Goal: Contribute content

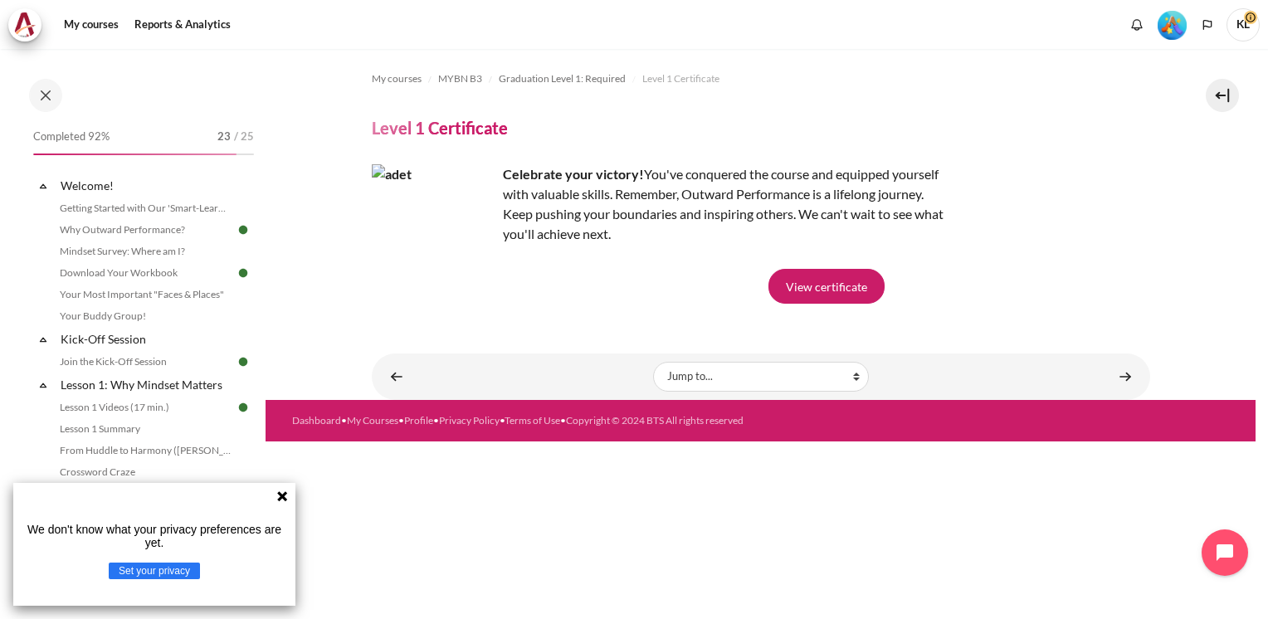
scroll to position [1582, 0]
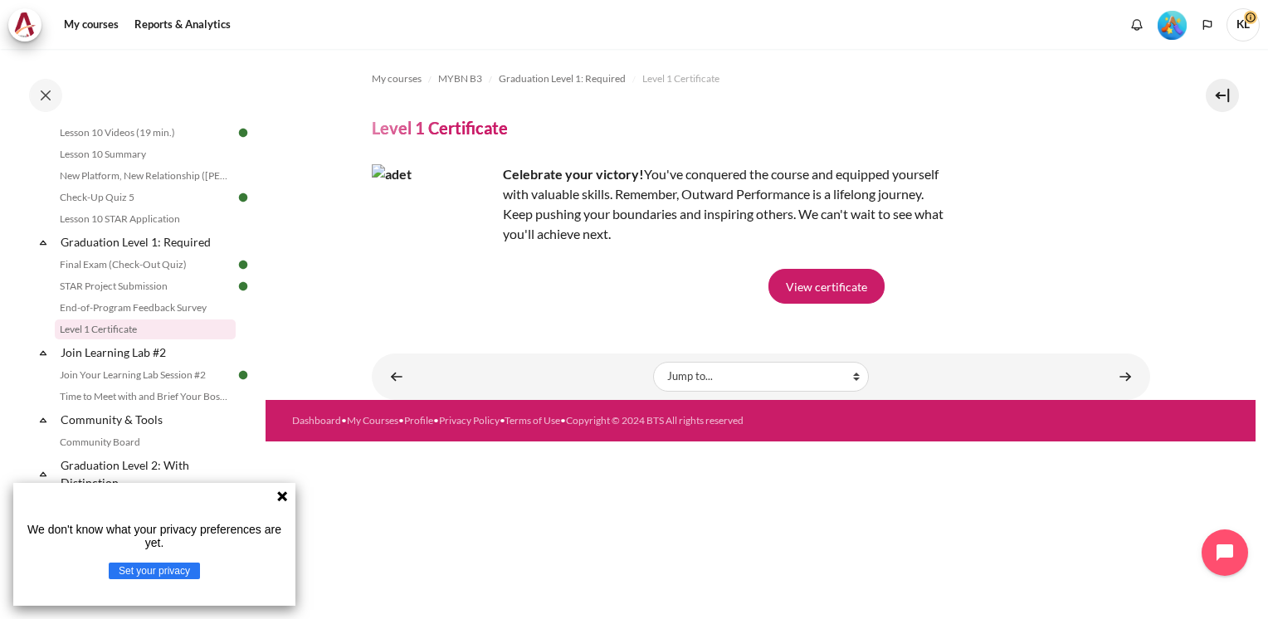
click at [281, 498] on icon at bounding box center [282, 496] width 10 height 10
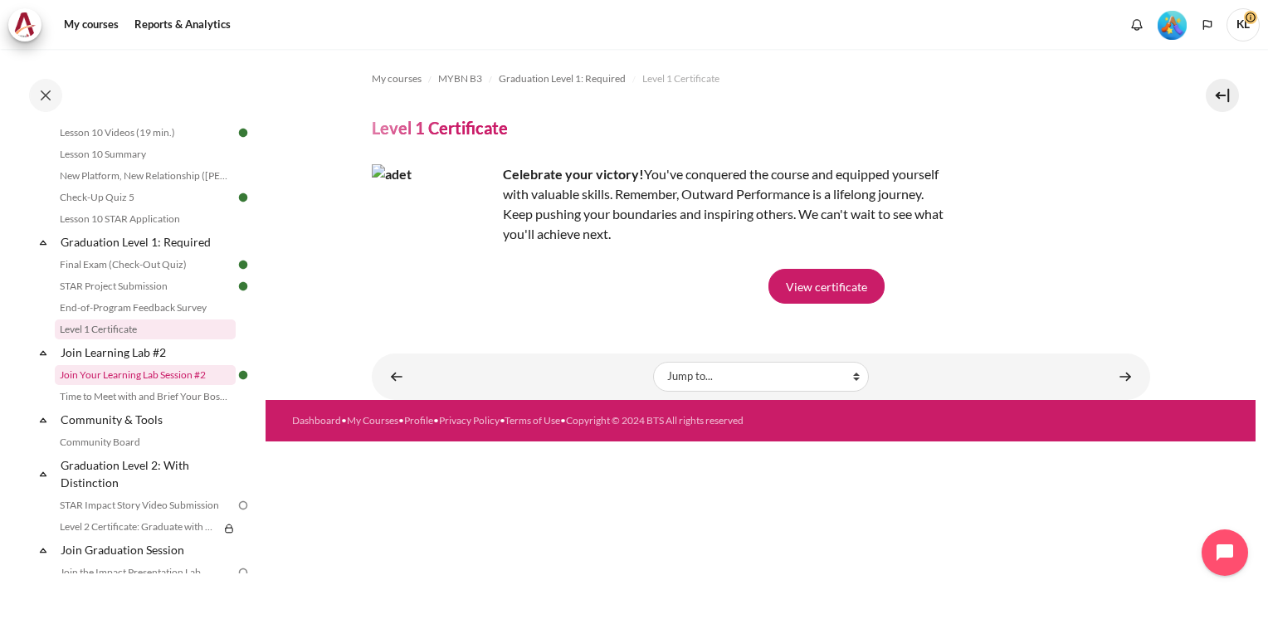
click at [165, 385] on link "Join Your Learning Lab Session #2" at bounding box center [145, 375] width 181 height 20
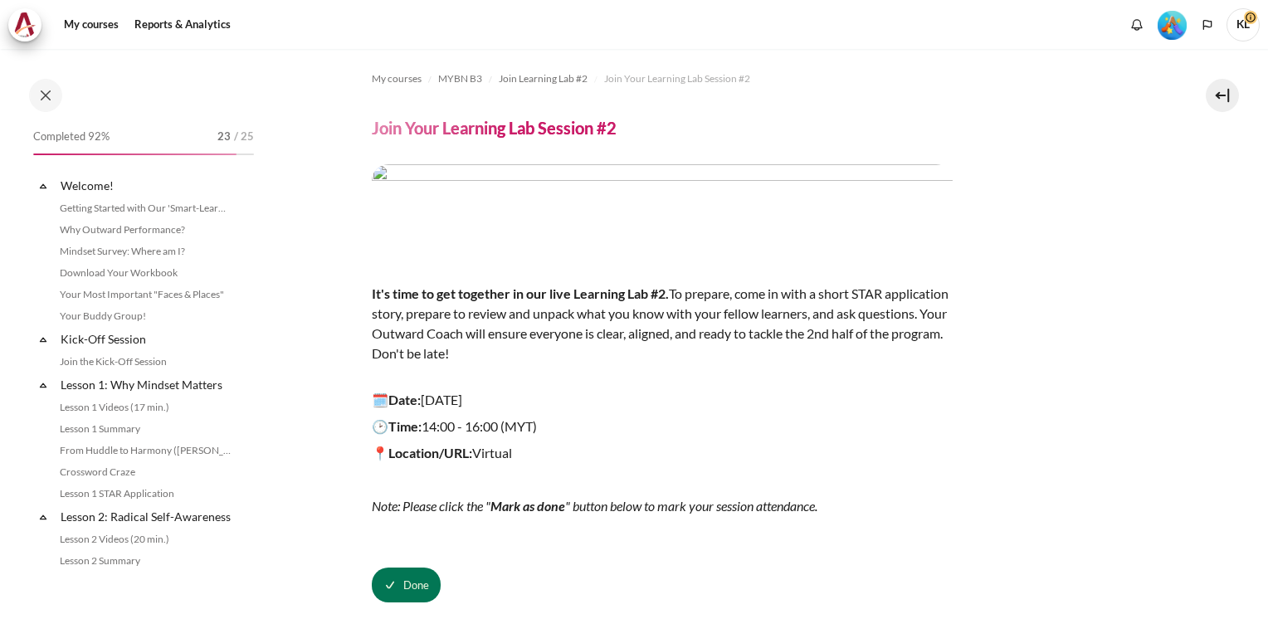
scroll to position [1627, 0]
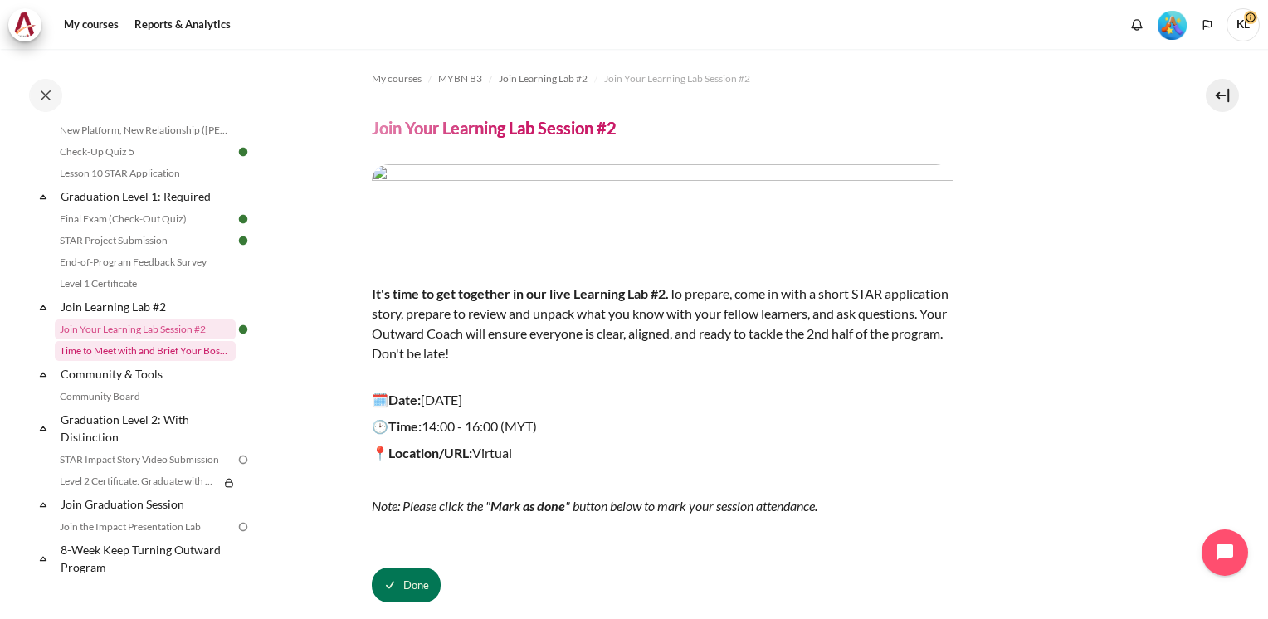
click at [169, 361] on link "Time to Meet with and Brief Your Boss #2" at bounding box center [145, 351] width 181 height 20
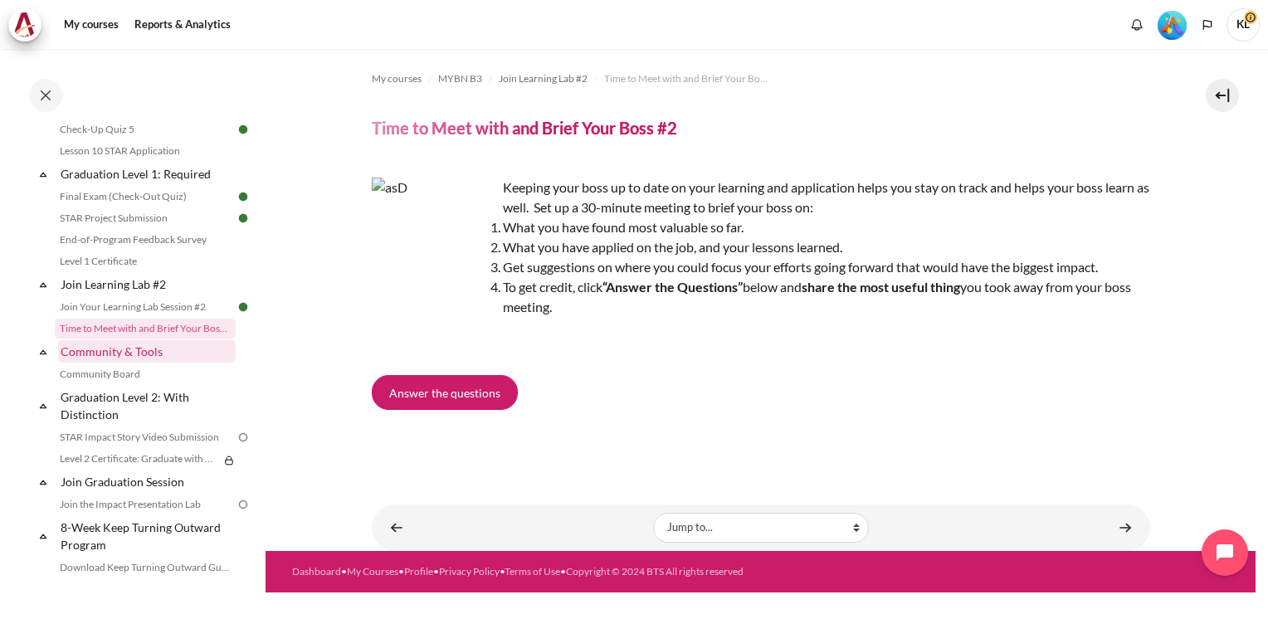
scroll to position [1892, 0]
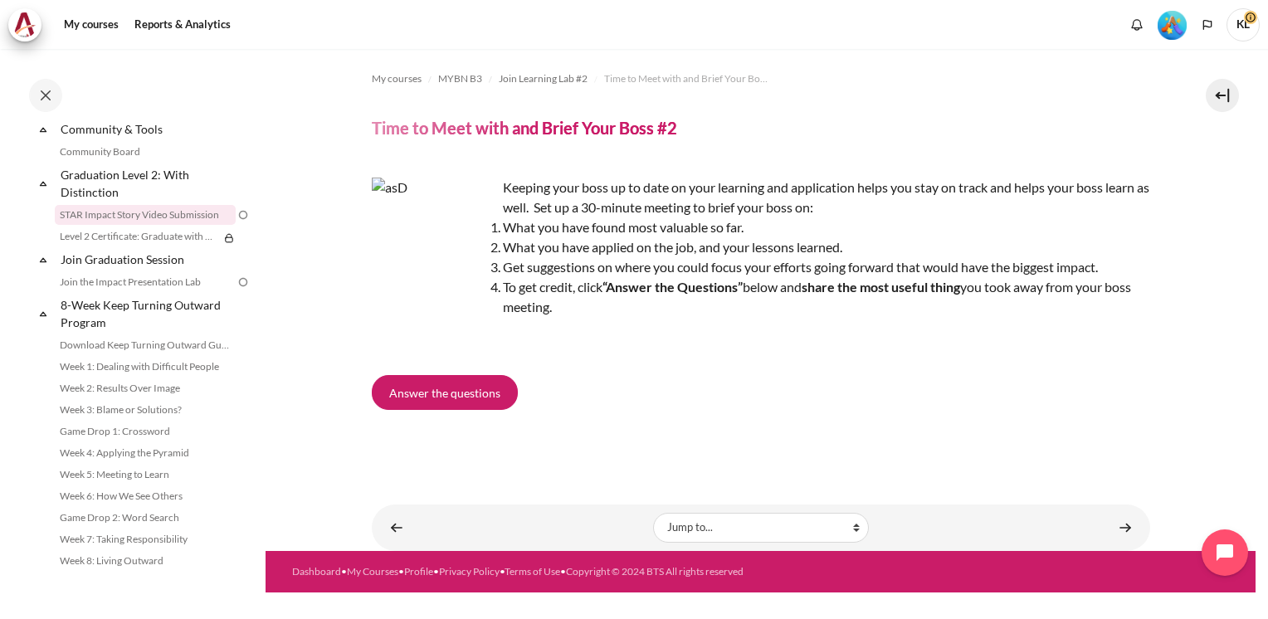
click at [157, 215] on link "STAR Impact Story Video Submission" at bounding box center [145, 215] width 181 height 20
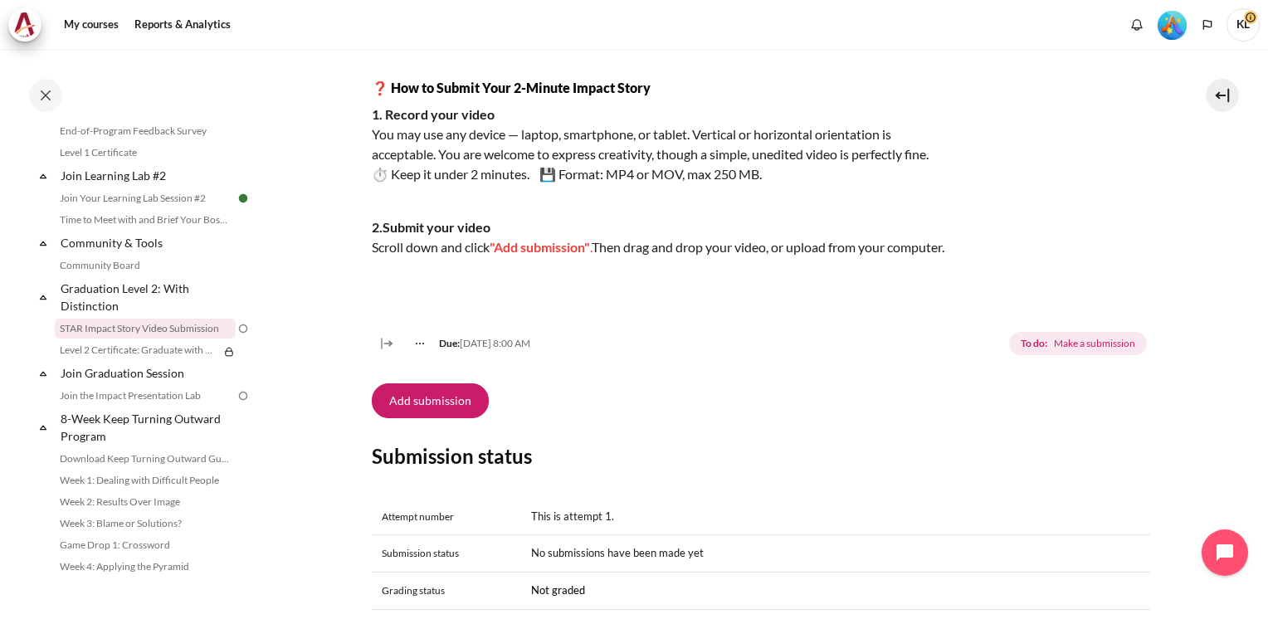
scroll to position [415, 0]
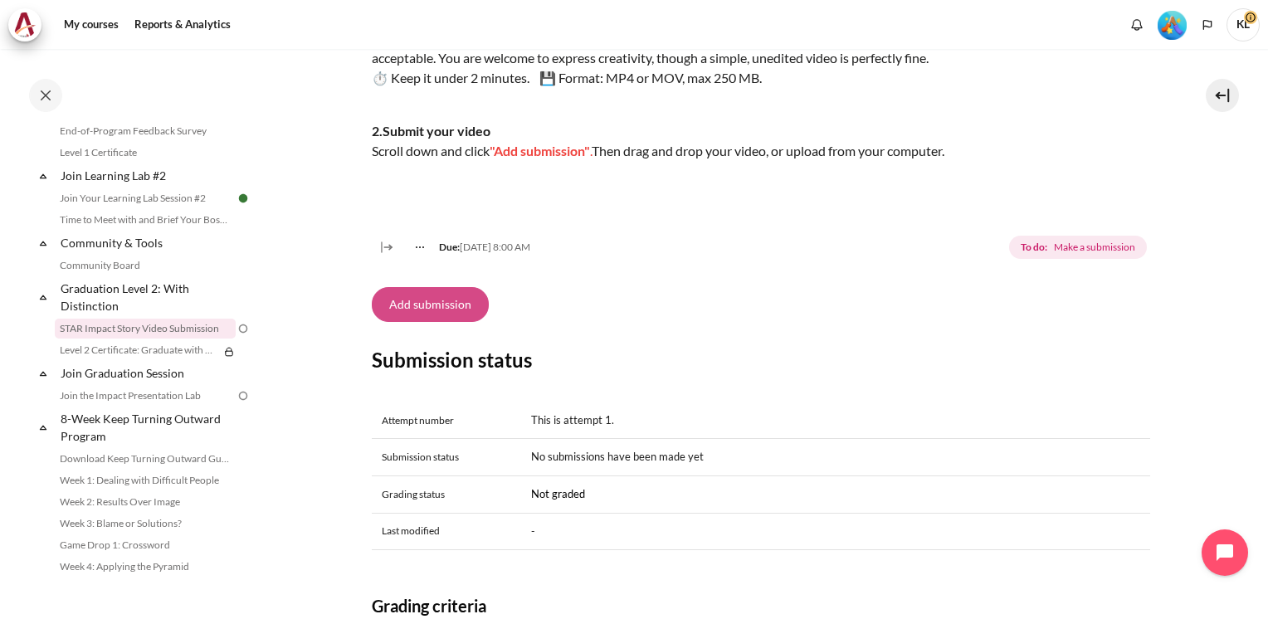
click at [387, 322] on button "Add submission" at bounding box center [430, 304] width 117 height 35
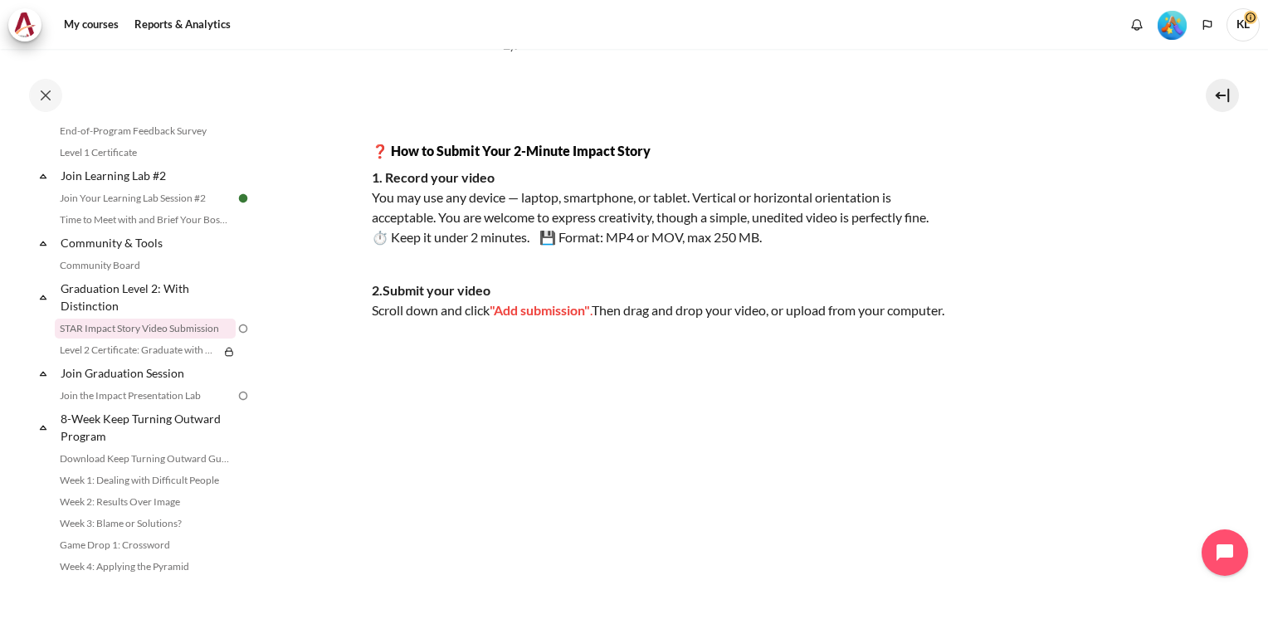
scroll to position [83, 0]
